Goal: Task Accomplishment & Management: Complete application form

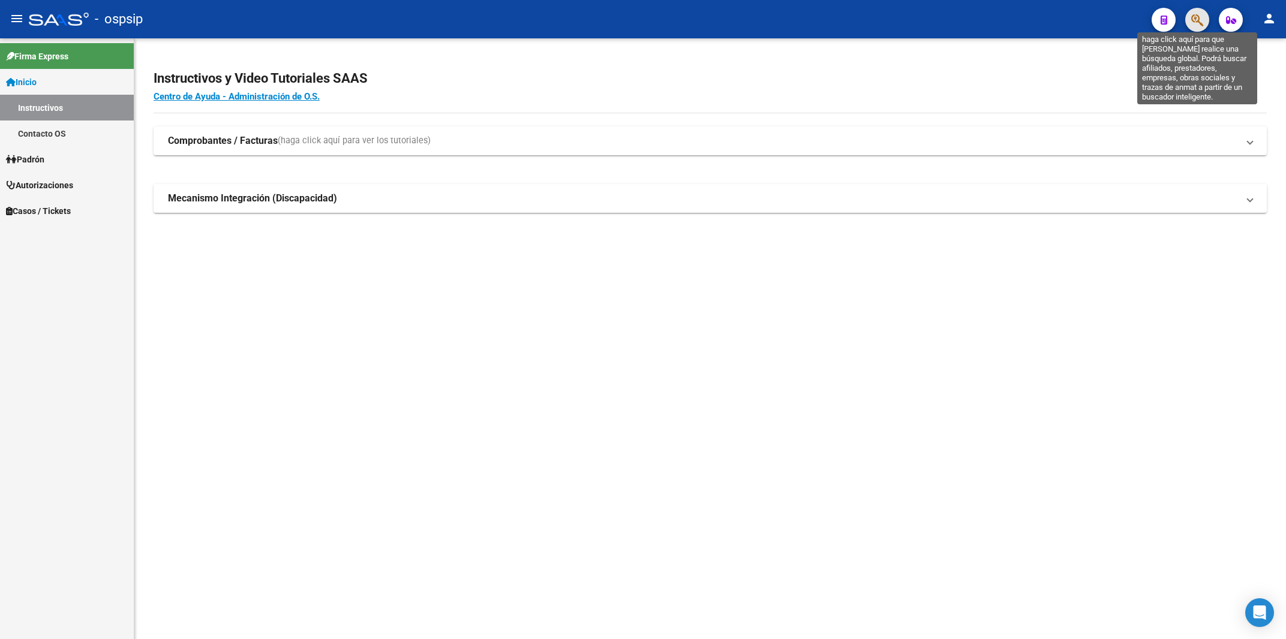
click at [1202, 18] on icon "button" at bounding box center [1197, 20] width 12 height 14
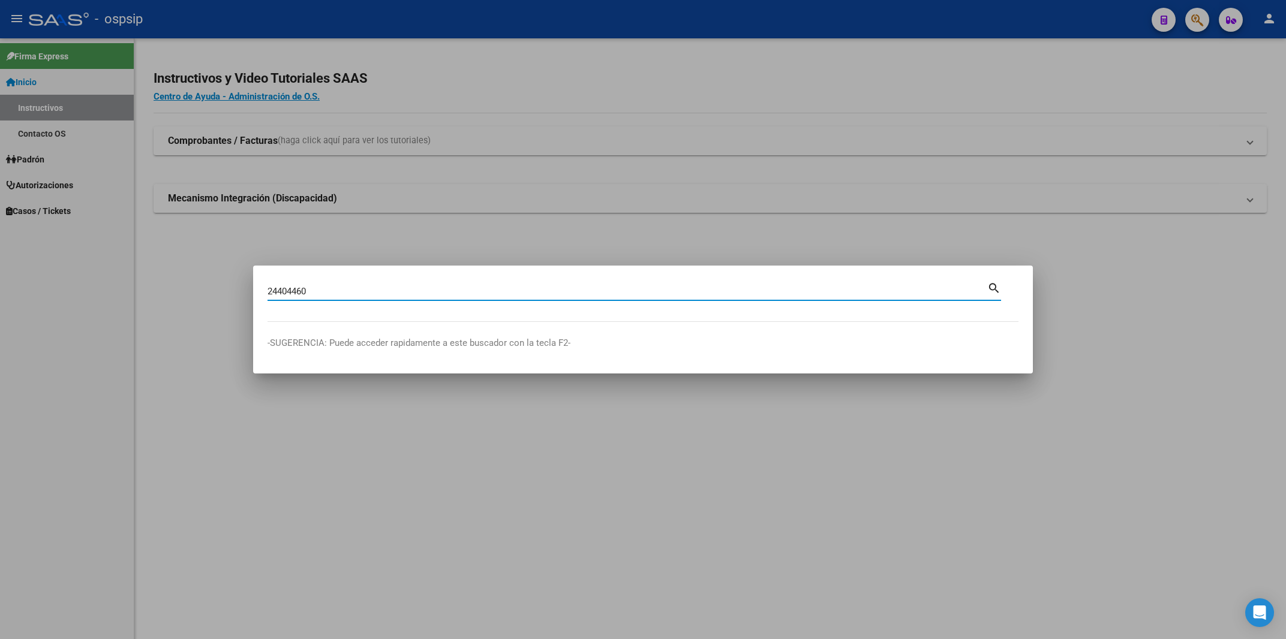
type input "24404460"
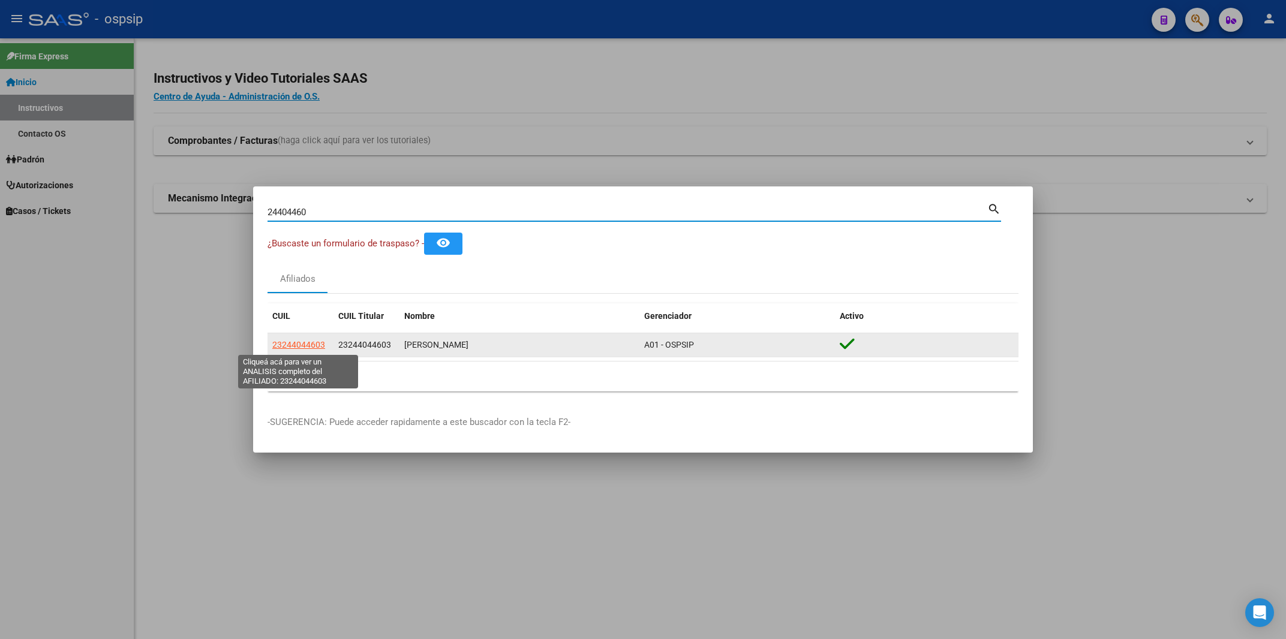
click at [292, 343] on span "23244044603" at bounding box center [298, 345] width 53 height 10
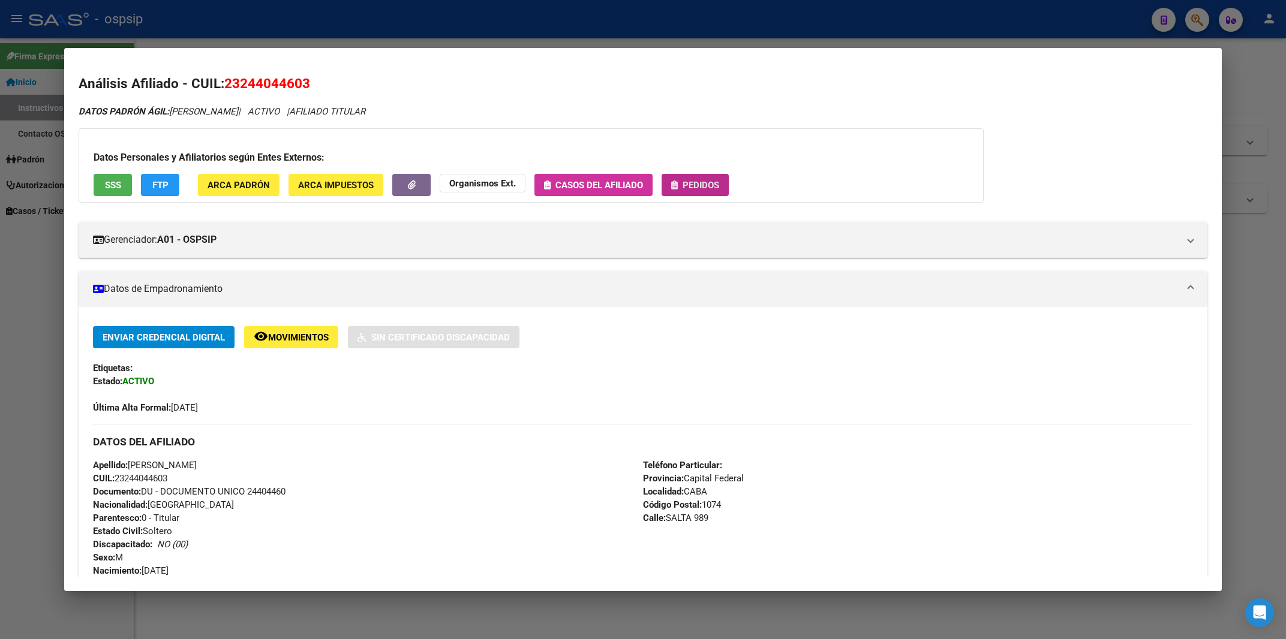
click at [704, 184] on span "Pedidos" at bounding box center [701, 185] width 37 height 11
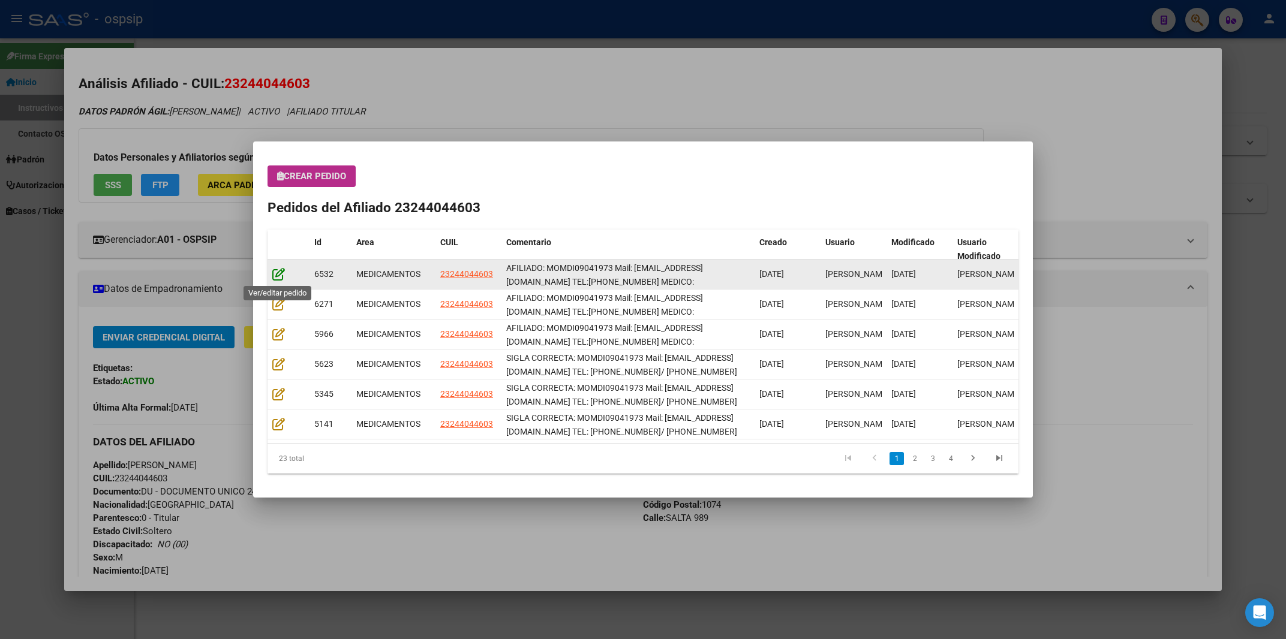
click at [277, 280] on icon at bounding box center [278, 274] width 13 height 13
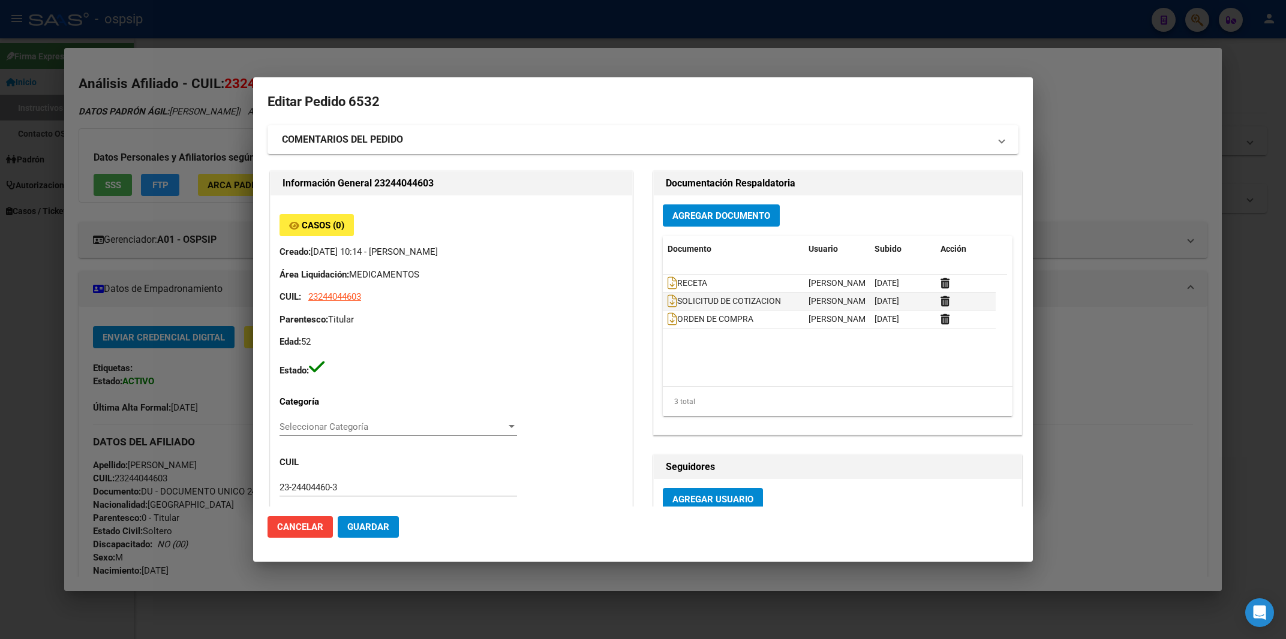
type input "Capital Federal, CABA, [GEOGRAPHIC_DATA] 989"
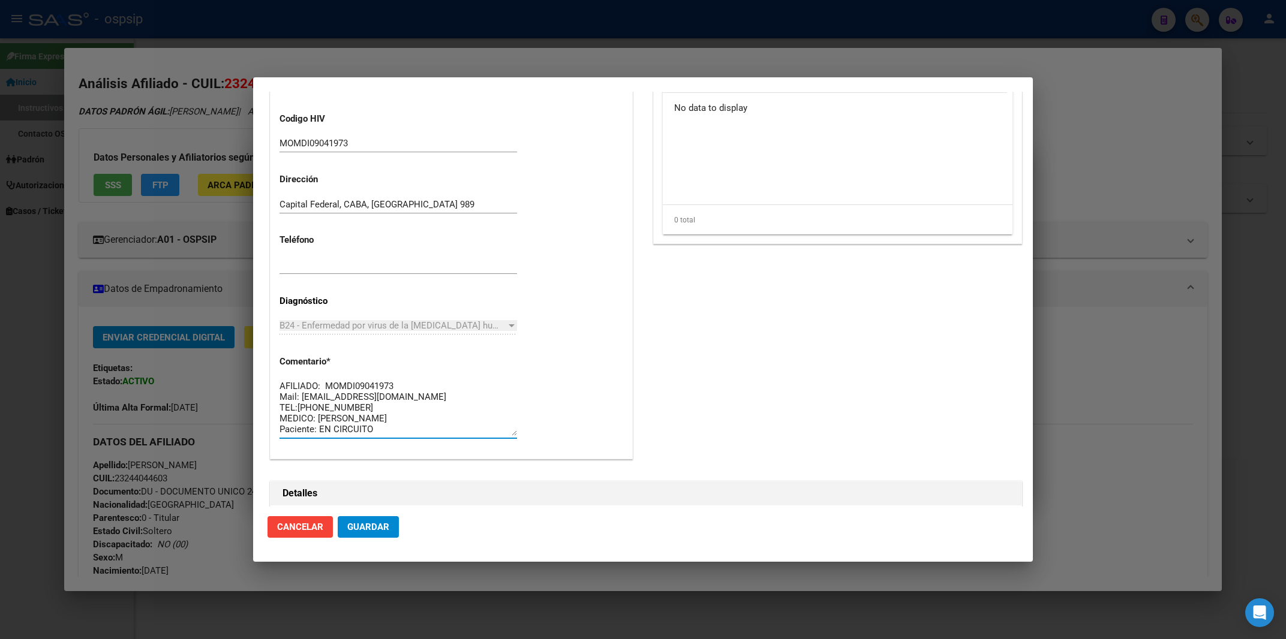
scroll to position [10, 0]
drag, startPoint x: 282, startPoint y: 384, endPoint x: 428, endPoint y: 466, distance: 167.9
click at [428, 436] on textarea "AFILIADO: MOMDI09041973 Mail: [EMAIL_ADDRESS][DOMAIN_NAME] TEL:[PHONE_NUMBER] M…" at bounding box center [399, 408] width 238 height 56
click at [314, 404] on textarea "AFILIADO: MOMDI09041973 Mail: [EMAIL_ADDRESS][DOMAIN_NAME] TEL:[PHONE_NUMBER] M…" at bounding box center [399, 408] width 238 height 56
drag, startPoint x: 298, startPoint y: 397, endPoint x: 354, endPoint y: 395, distance: 55.8
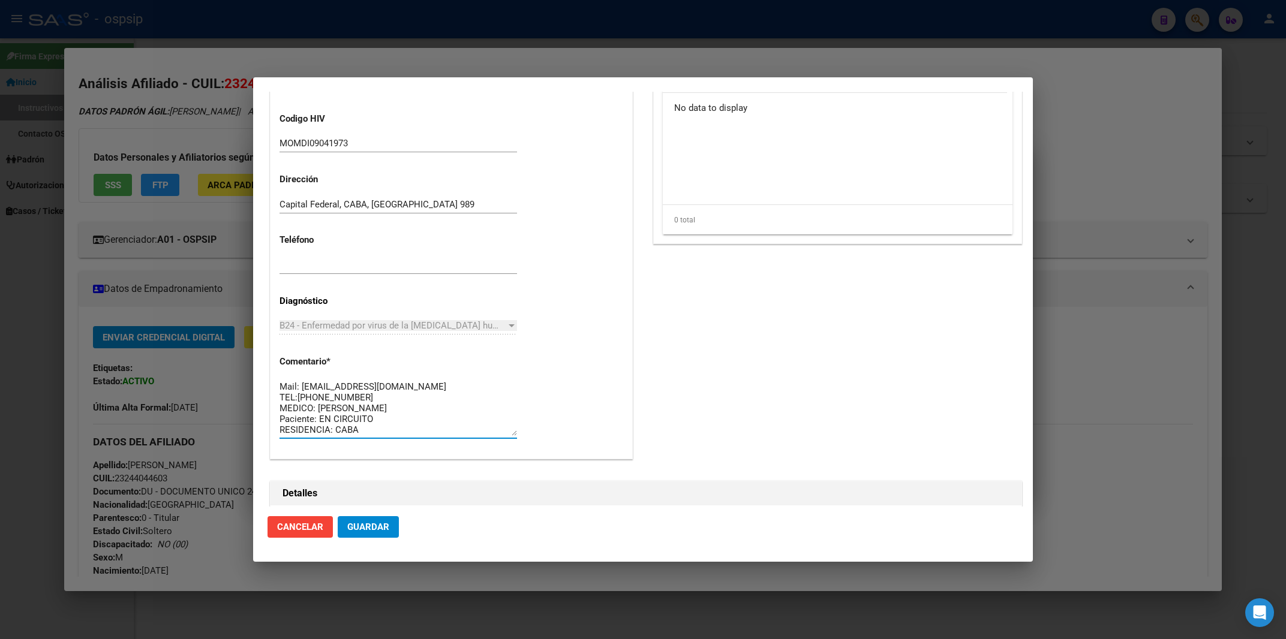
click at [354, 395] on textarea "AFILIADO: MOMDI09041973 Mail: [EMAIL_ADDRESS][DOMAIN_NAME] TEL:[PHONE_NUMBER] M…" at bounding box center [399, 408] width 238 height 56
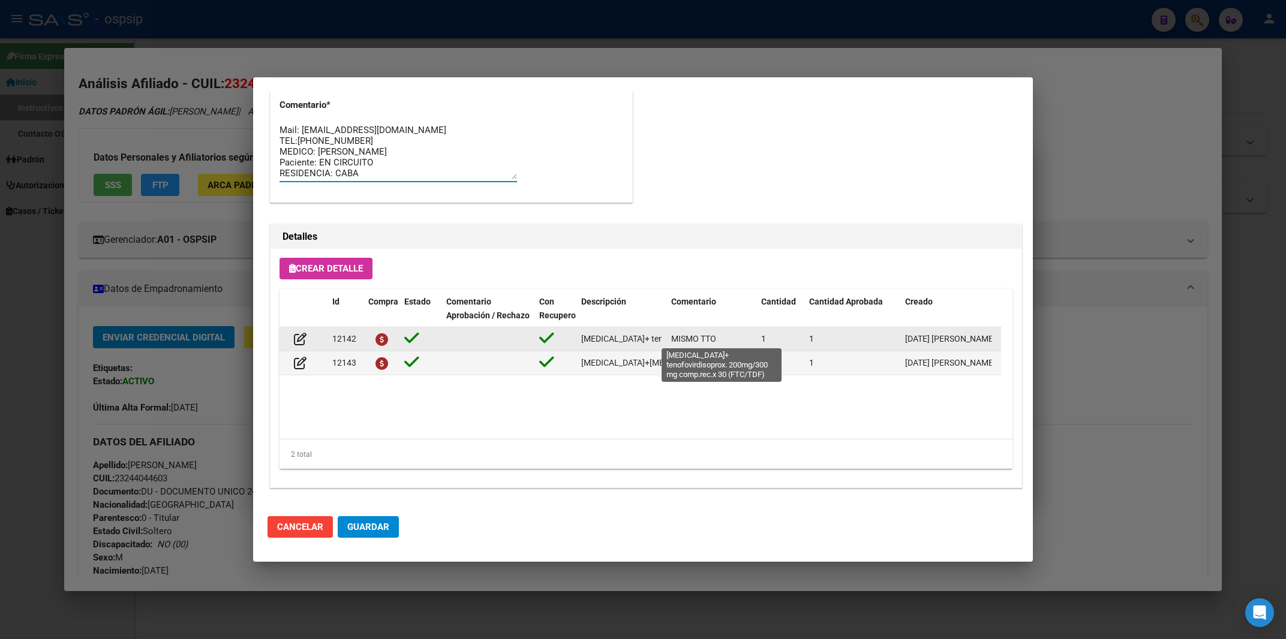
click at [639, 341] on span "[MEDICAL_DATA]+ tenofovirdisoprox. 200mg/300 mg comp.rec.x 30 (FTC/TDF)" at bounding box center [728, 339] width 295 height 10
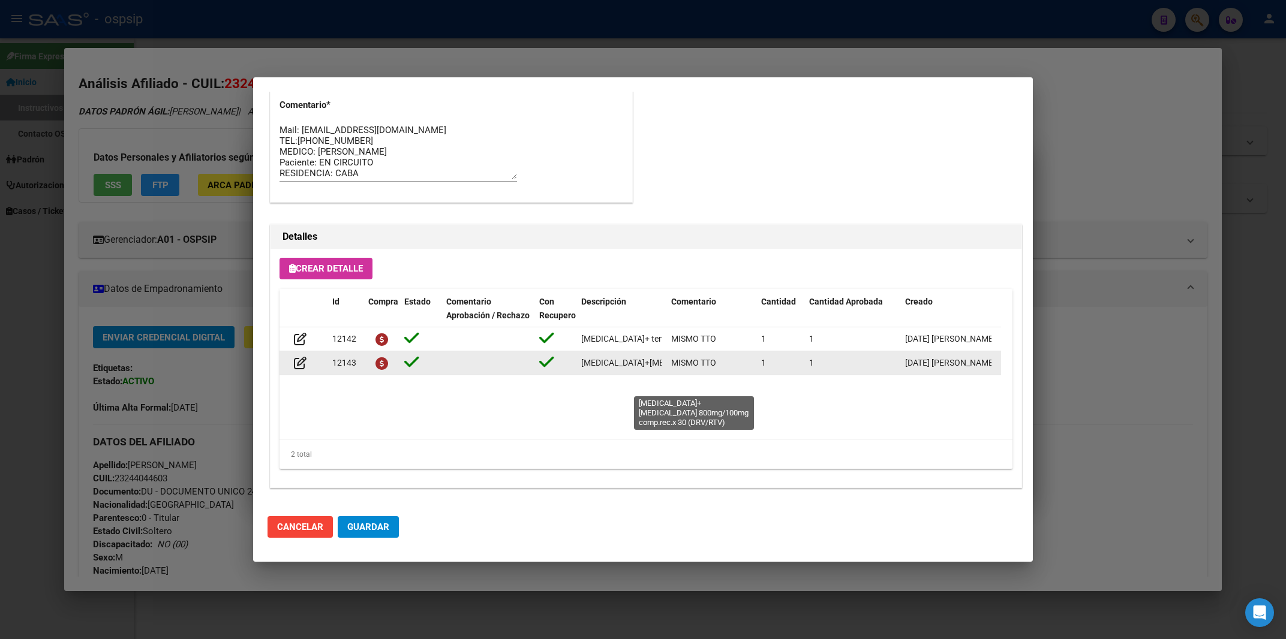
click at [604, 368] on span "[MEDICAL_DATA]+[MEDICAL_DATA] 800mg/100mg comp.rec.x 30 (DRV/RTV)" at bounding box center [724, 363] width 287 height 10
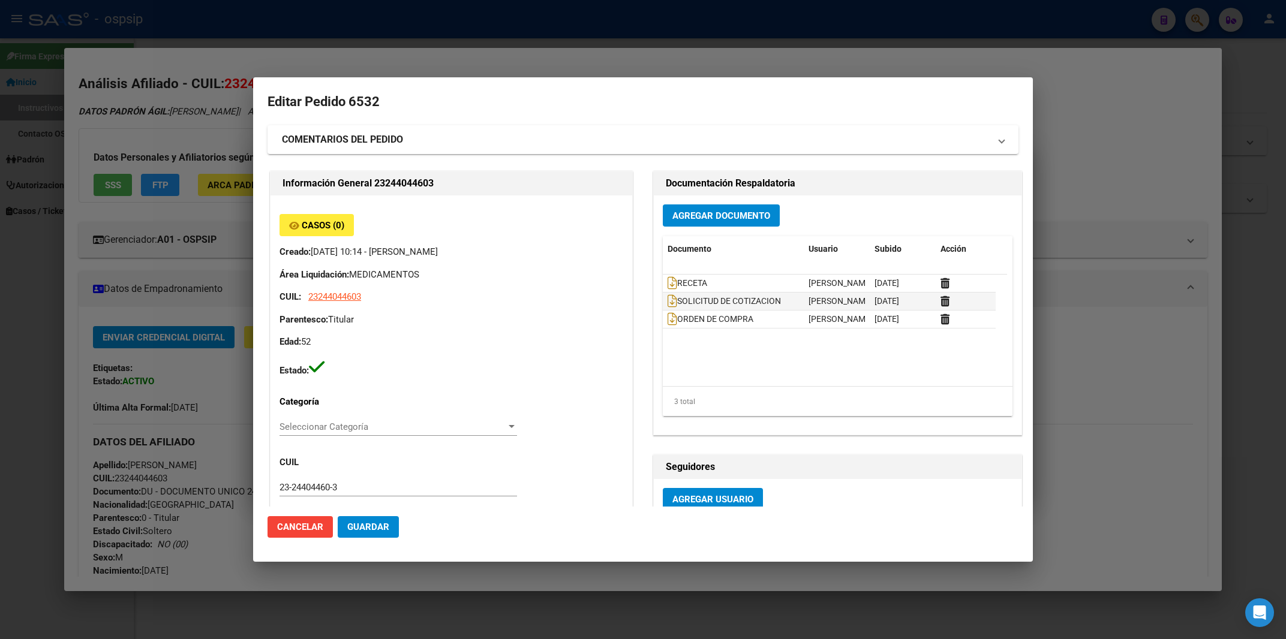
scroll to position [10, 0]
